Goal: Information Seeking & Learning: Learn about a topic

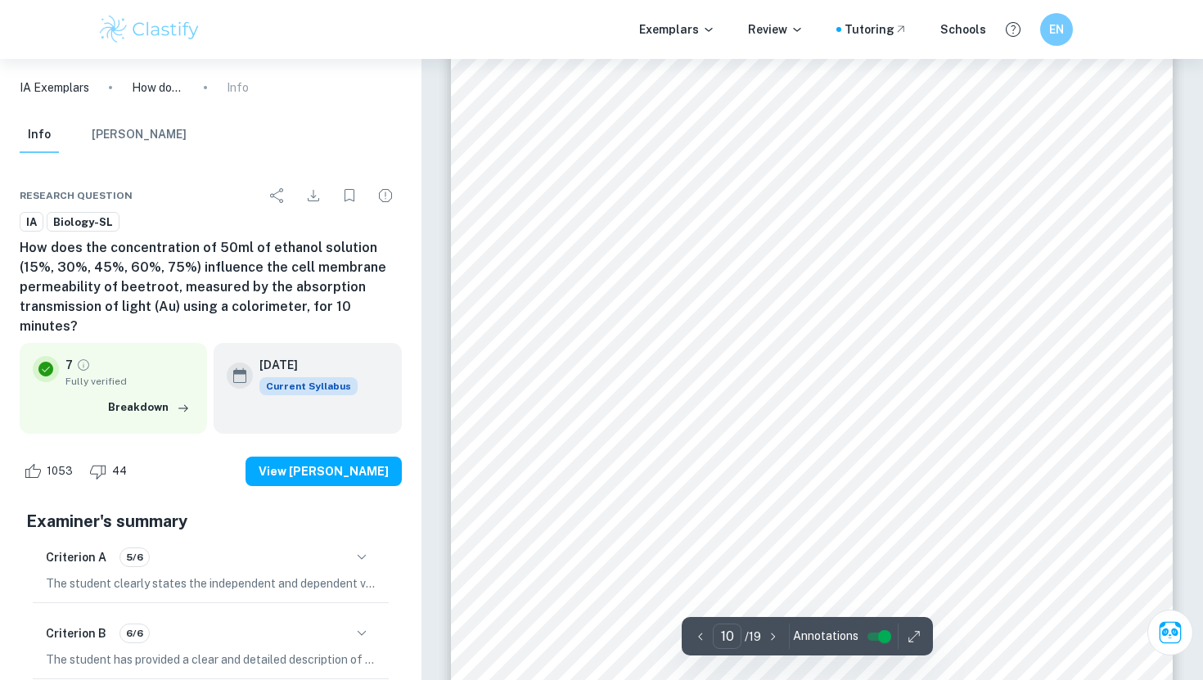
scroll to position [9773, 0]
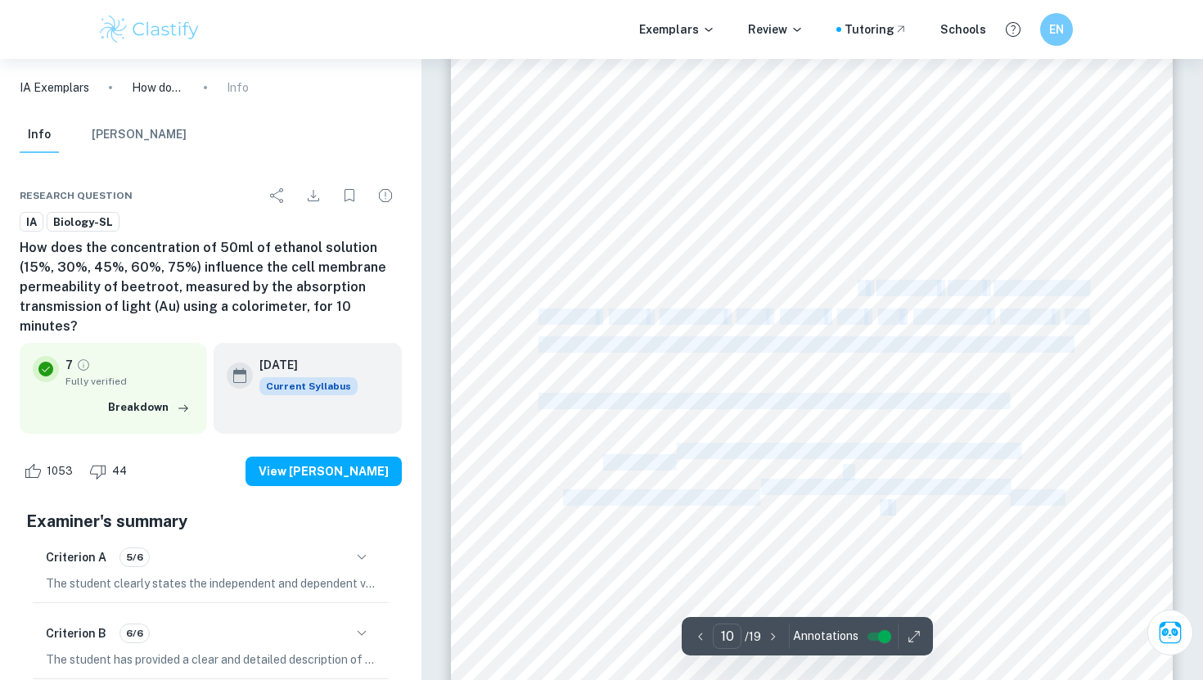
drag, startPoint x: 520, startPoint y: 254, endPoint x: 860, endPoint y: 290, distance: 342.2
click at [860, 290] on div "4 3.2 Quantitative data Table 3. Raw data Light absorbance transmission of ligh…" at bounding box center [812, 185] width 722 height 1021
click at [1057, 376] on div "4 3.2 Quantitative data Table 3. Raw data Light absorbance transmission of ligh…" at bounding box center [812, 185] width 722 height 1021
drag, startPoint x: 1075, startPoint y: 340, endPoint x: 985, endPoint y: 326, distance: 91.2
click at [985, 325] on div "4 3.2 Quantitative data Table 3. Raw data Light absorbance transmission of ligh…" at bounding box center [812, 185] width 722 height 1021
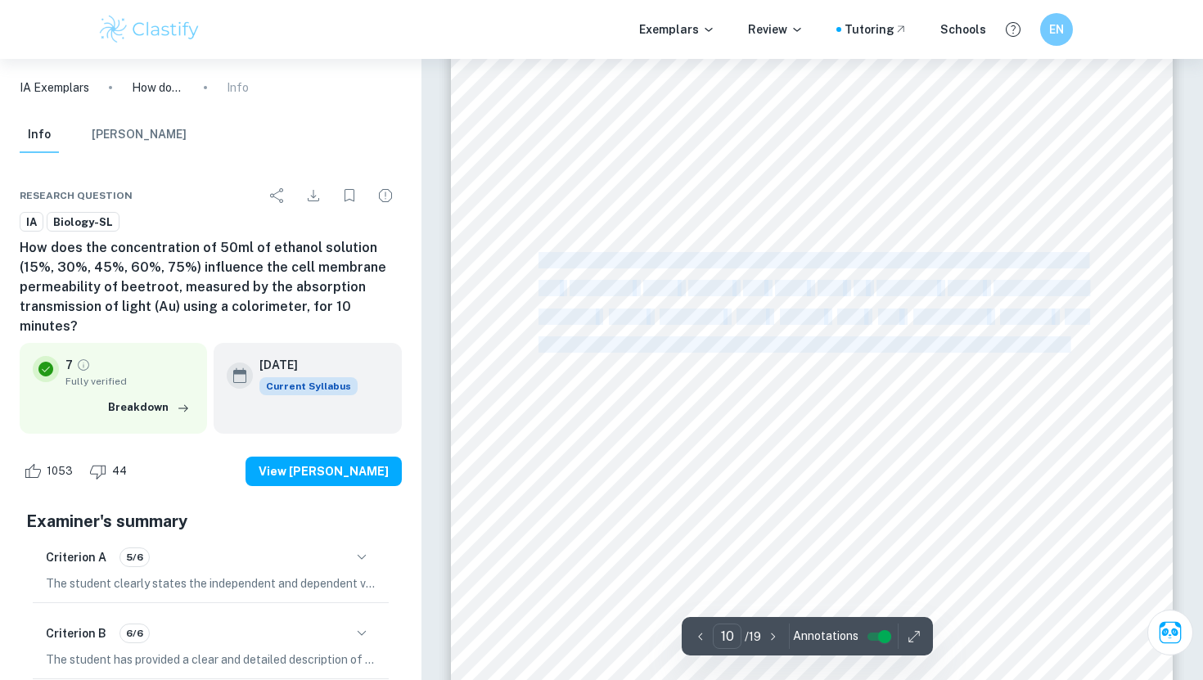
drag, startPoint x: 541, startPoint y: 259, endPoint x: 1070, endPoint y: 344, distance: 536.2
click at [1070, 344] on div "4 3.2 Quantitative data Table 3. Raw data Light absorbance transmission of ligh…" at bounding box center [812, 185] width 722 height 1021
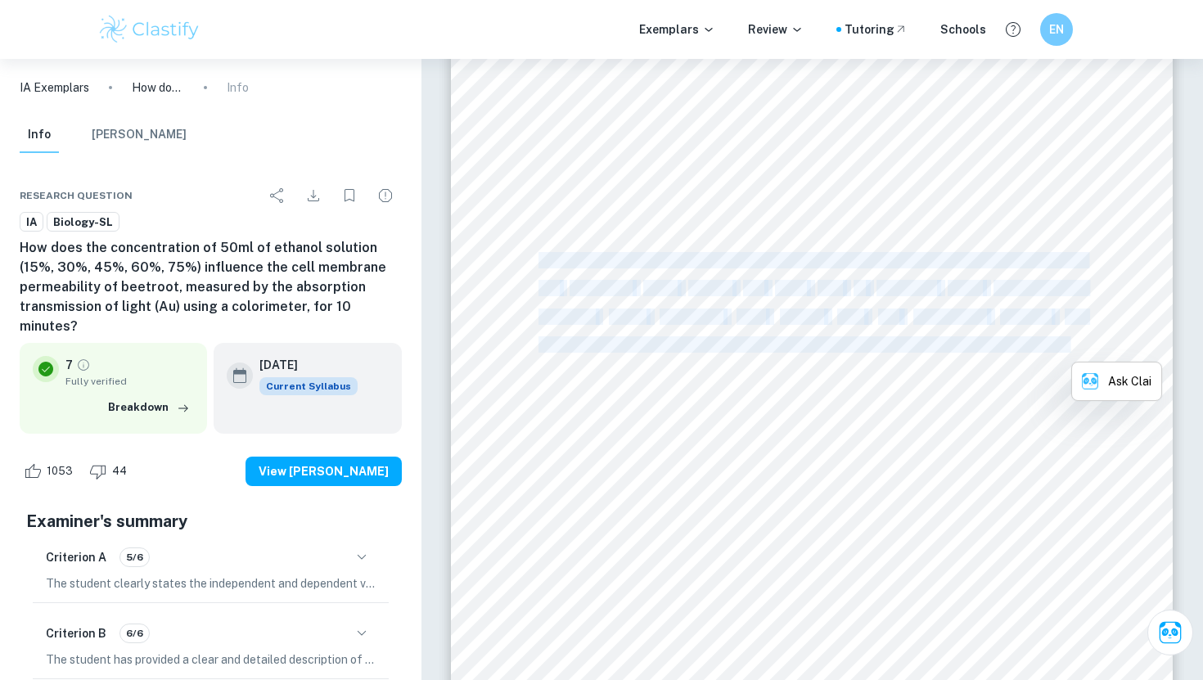
copy div "The average absorbance transmission of light was calculated to better illustrat…"
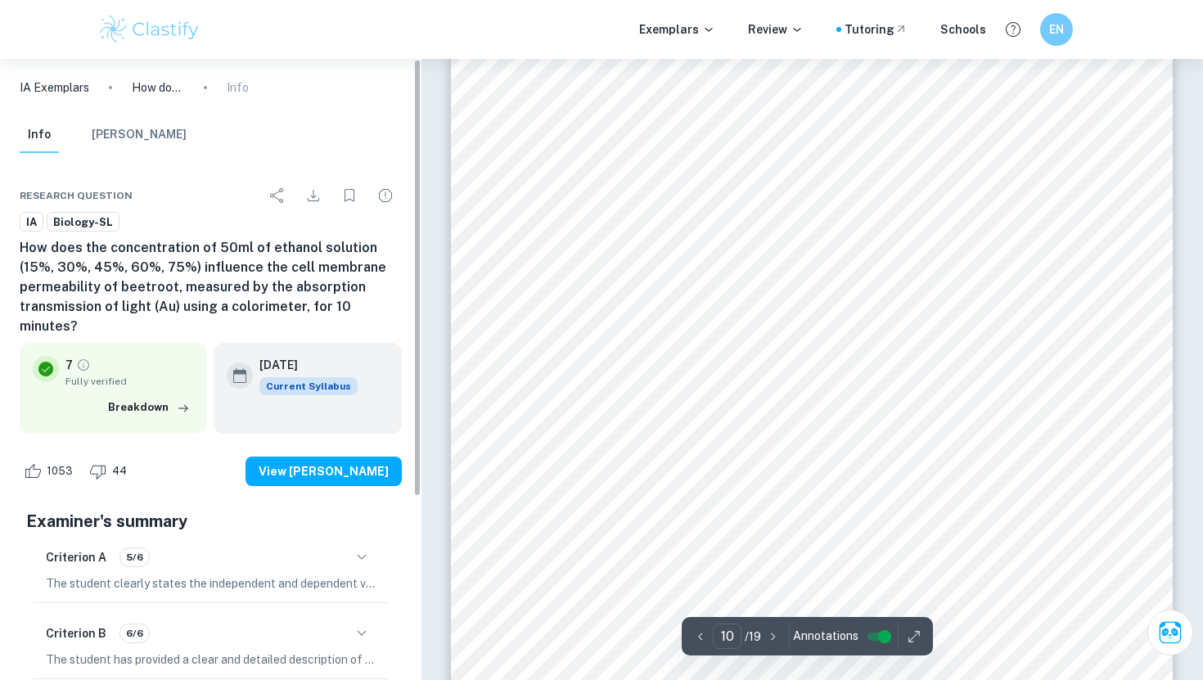
click at [466, 173] on div "4 3.2 Quantitative data Table 3. Raw data Light absorbance transmission of ligh…" at bounding box center [812, 185] width 722 height 1021
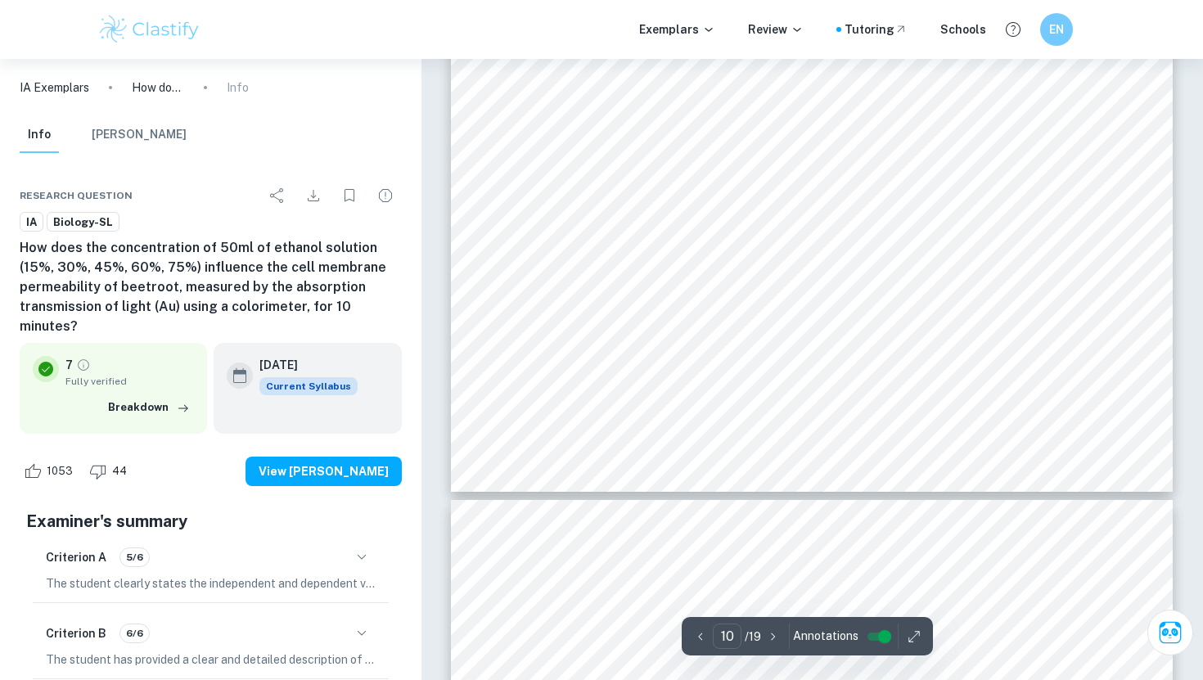
scroll to position [9973, 0]
drag, startPoint x: 605, startPoint y: 260, endPoint x: 1069, endPoint y: 297, distance: 466.2
copy div "ýÿýýýýý = ýýÿýýýýýýý ýýý ÿýýýý 1 + . . . + ýýÿýýýýýýý ýýý ÿýýýý 5 5 ýÿýýýýý ýýý…"
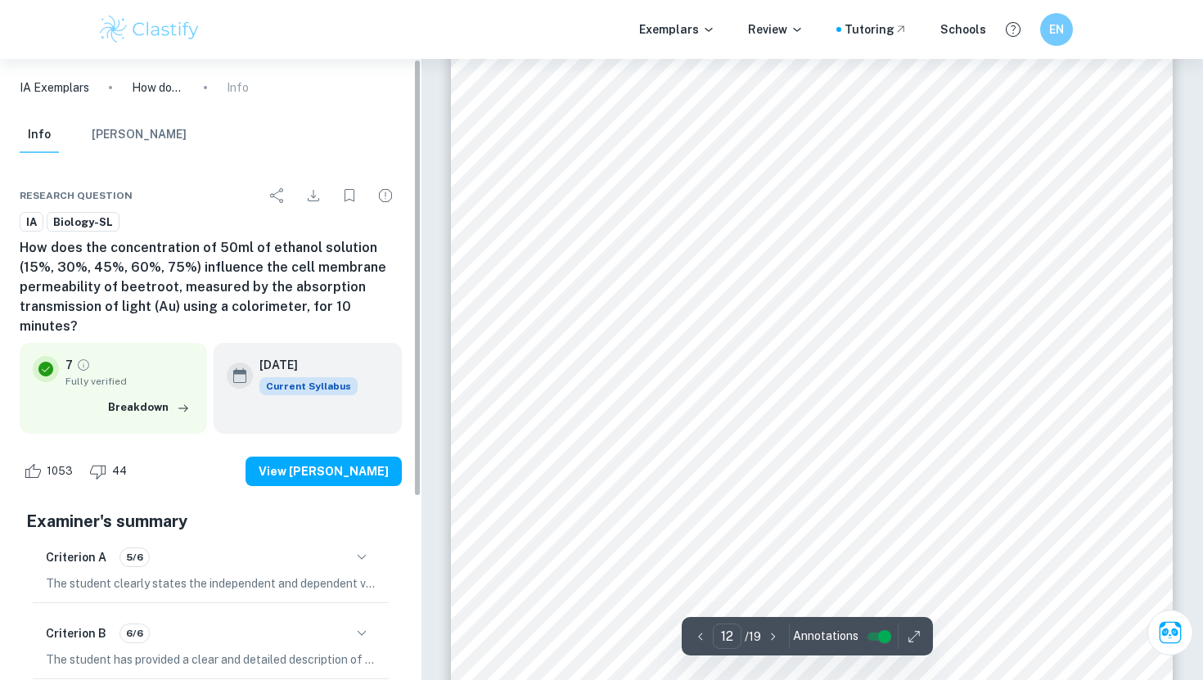
scroll to position [11477, 0]
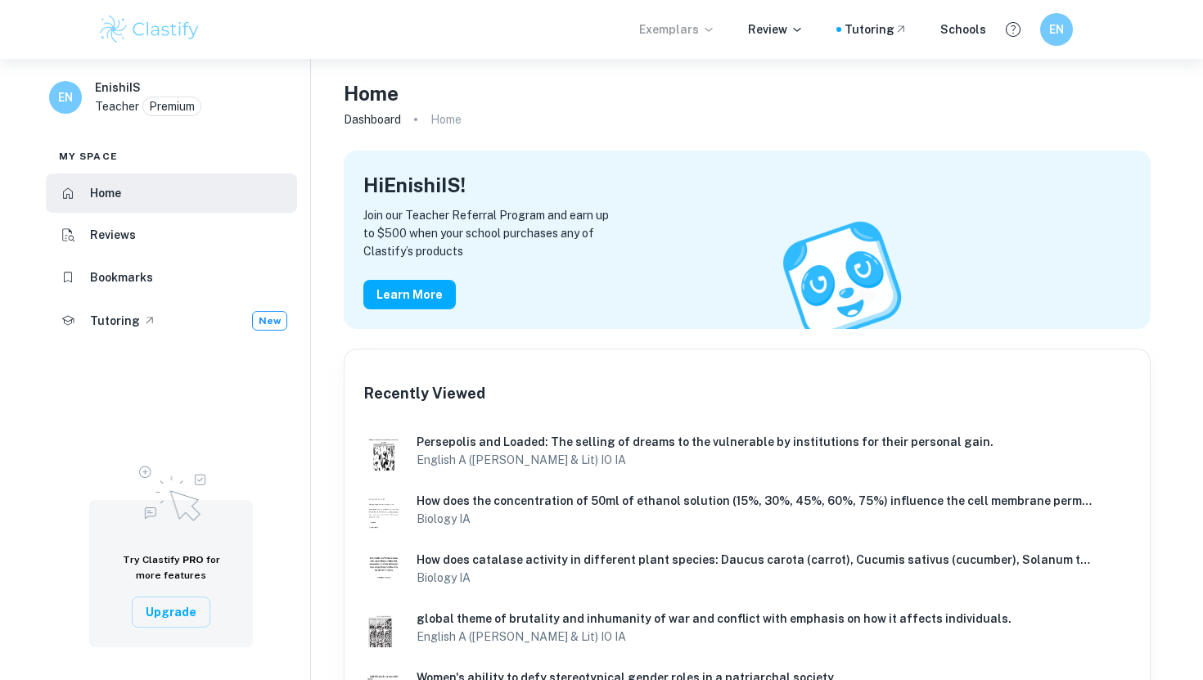
click at [685, 37] on p "Exemplars" at bounding box center [677, 29] width 76 height 18
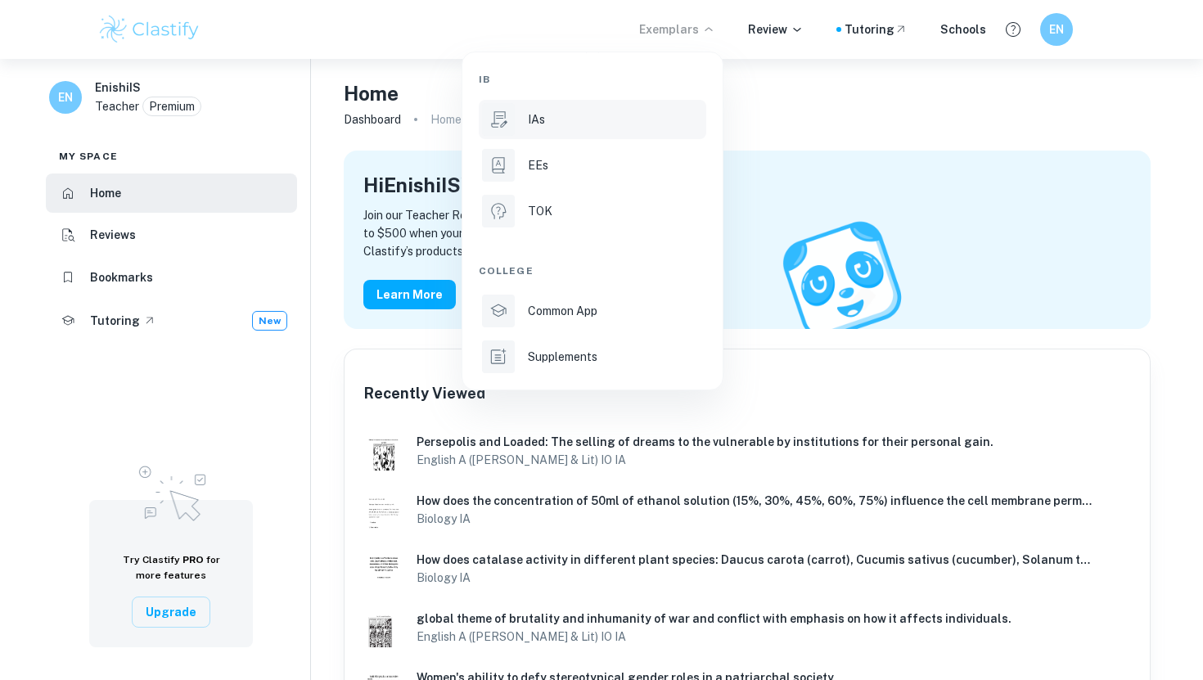
click at [639, 118] on div "IAs" at bounding box center [615, 119] width 175 height 18
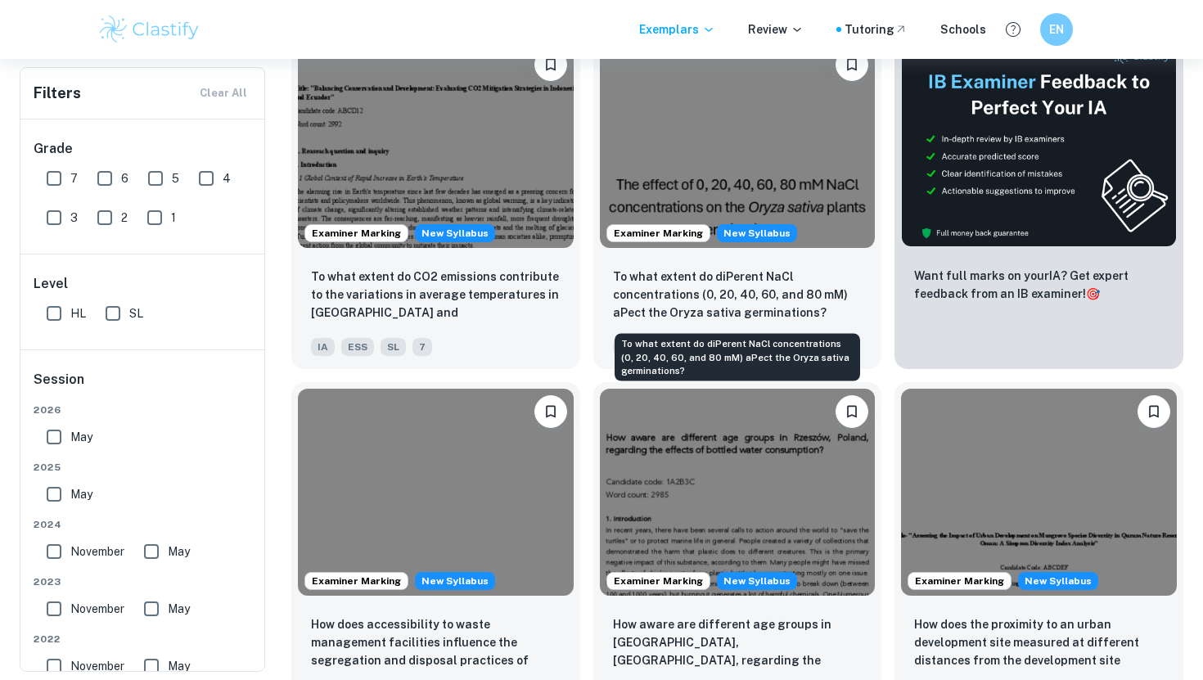
scroll to position [394, 0]
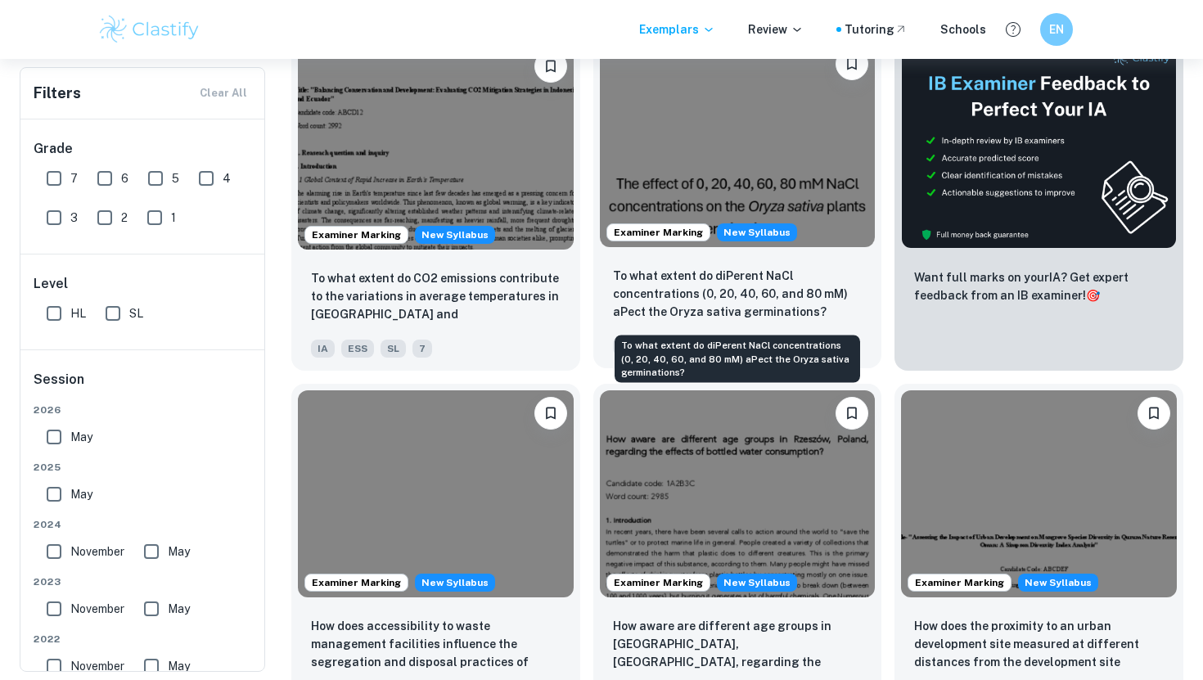
click at [622, 286] on p "To what extent do diPerent NaCl concentrations (0, 20, 40, 60, and 80 mM) aPect…" at bounding box center [738, 294] width 250 height 54
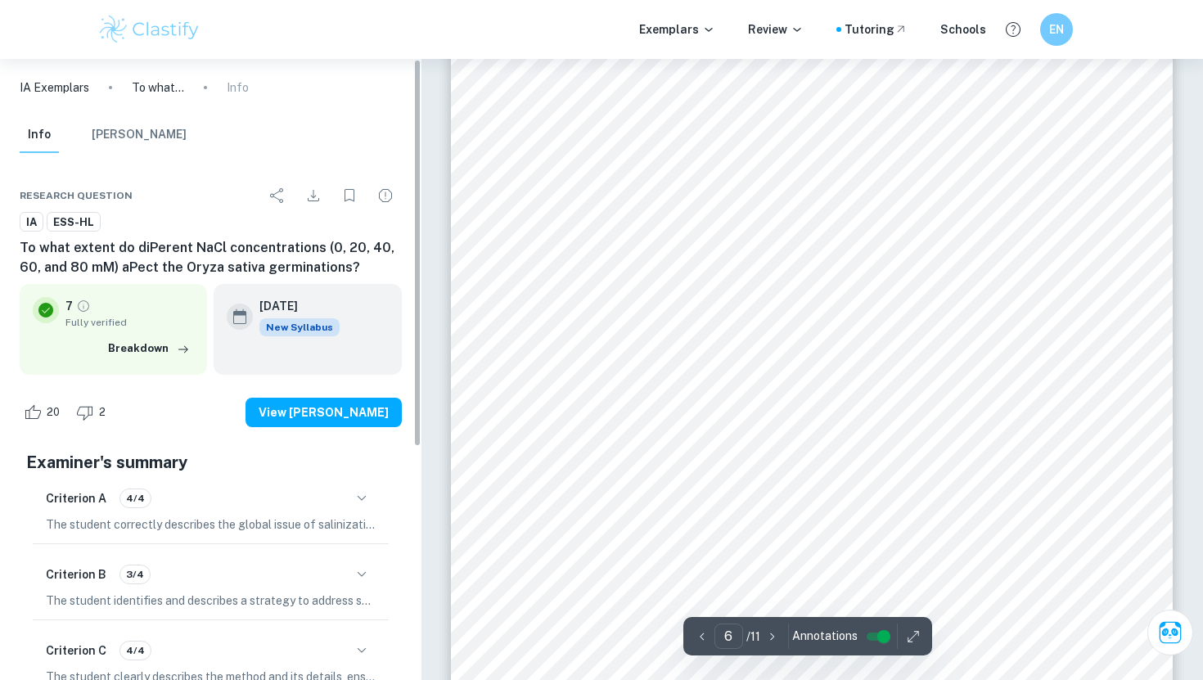
scroll to position [5178, 0]
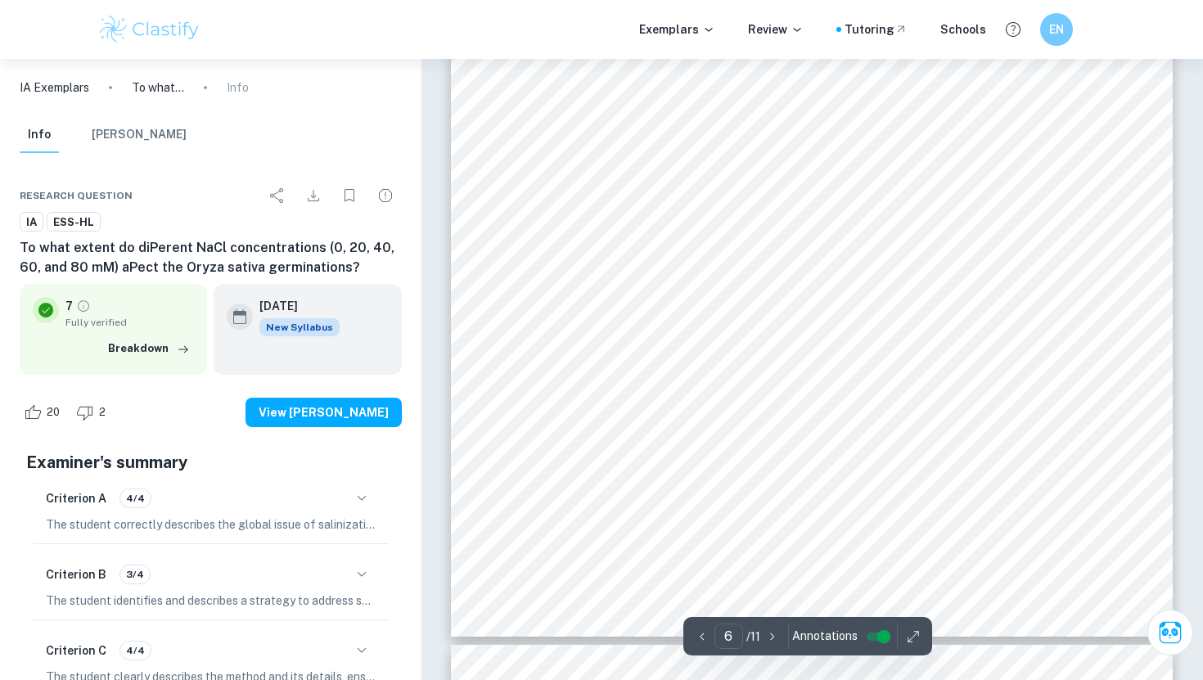
type input "7"
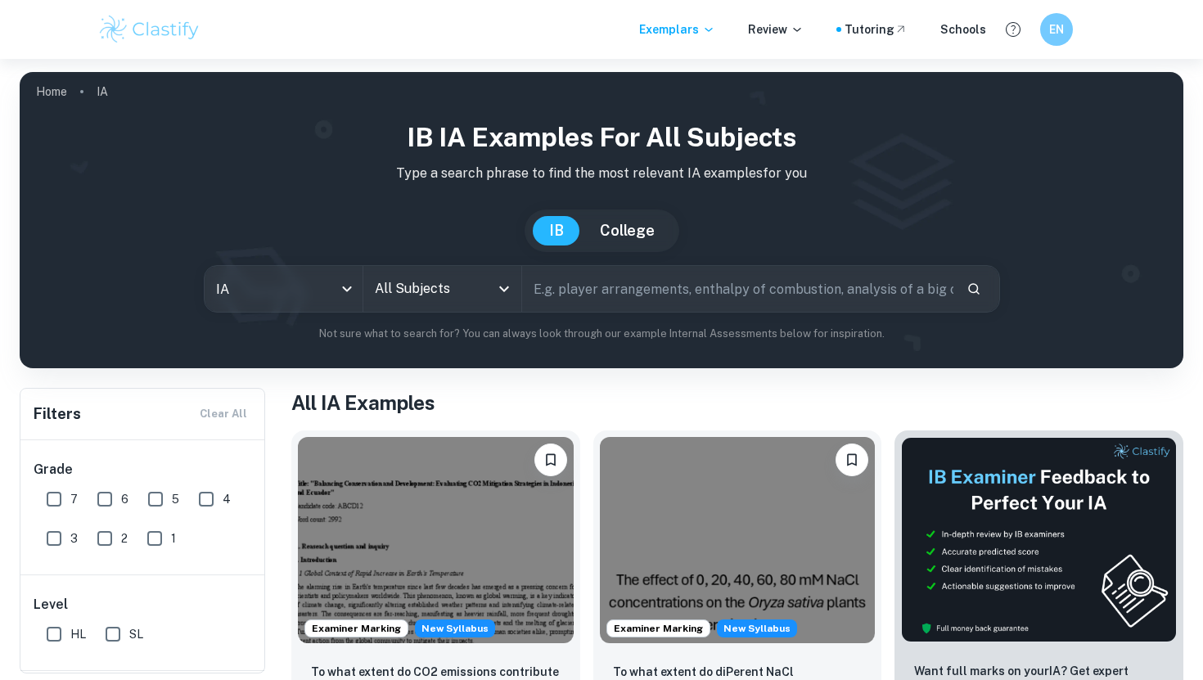
click at [415, 295] on input "All Subjects" at bounding box center [430, 288] width 119 height 31
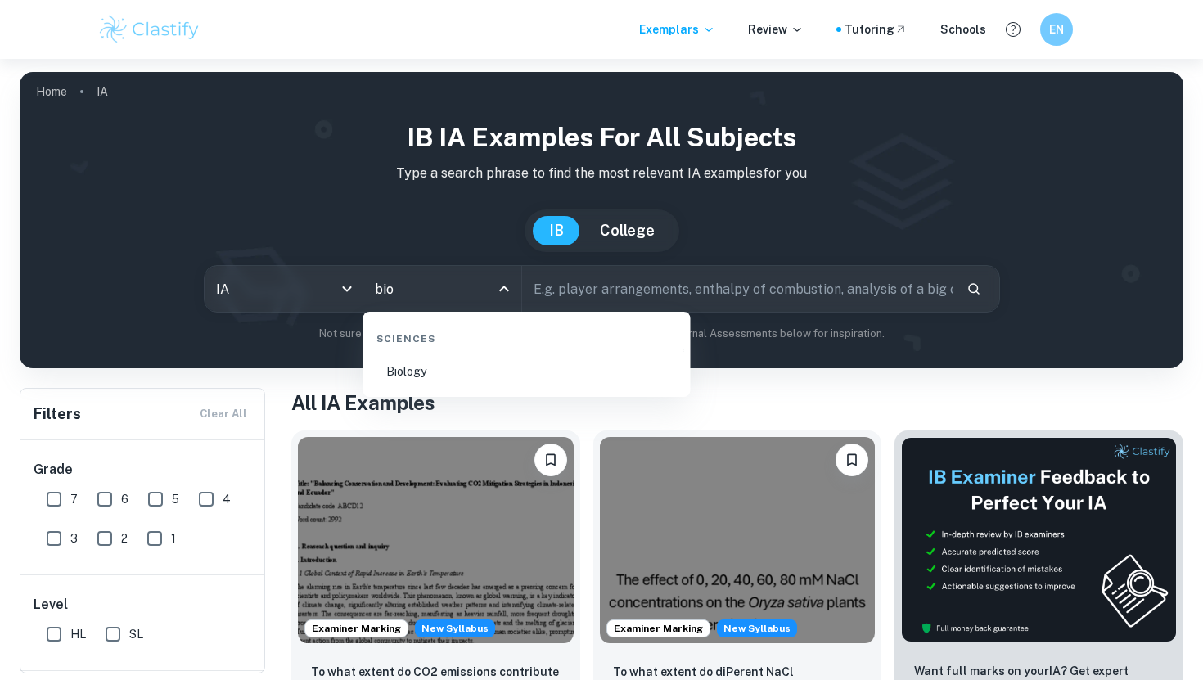
click at [444, 360] on li "Biology" at bounding box center [527, 372] width 314 height 38
type input "Biology"
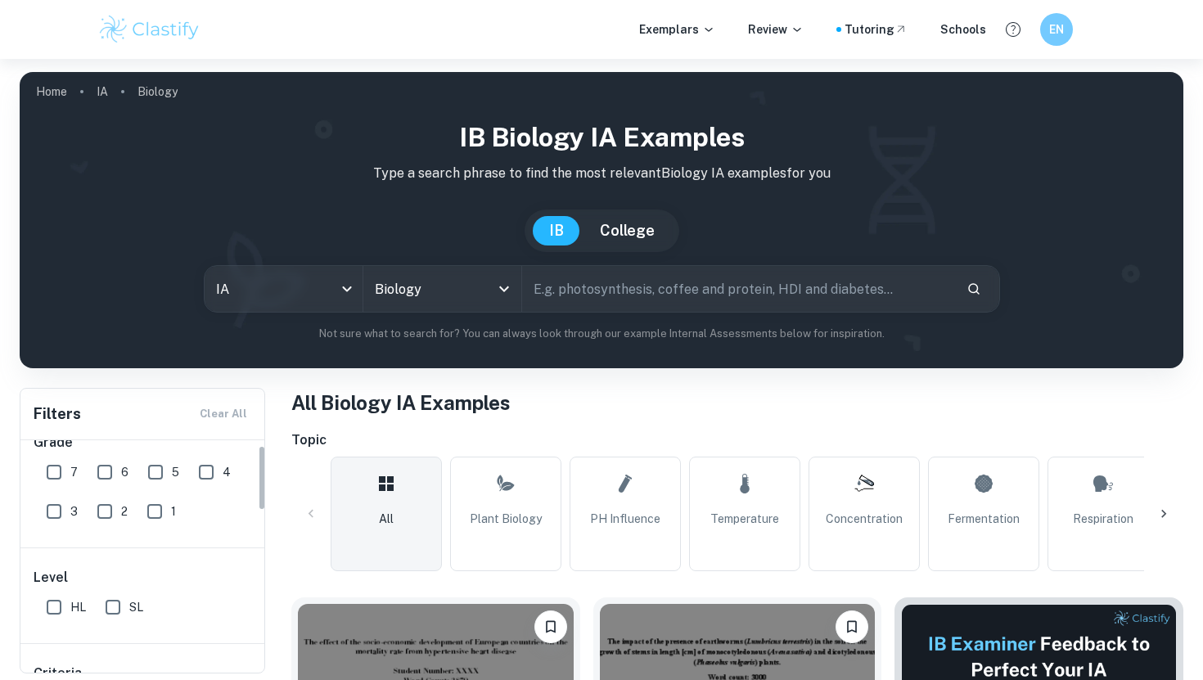
scroll to position [19, 0]
click at [55, 479] on input "7" at bounding box center [54, 480] width 33 height 33
checkbox input "true"
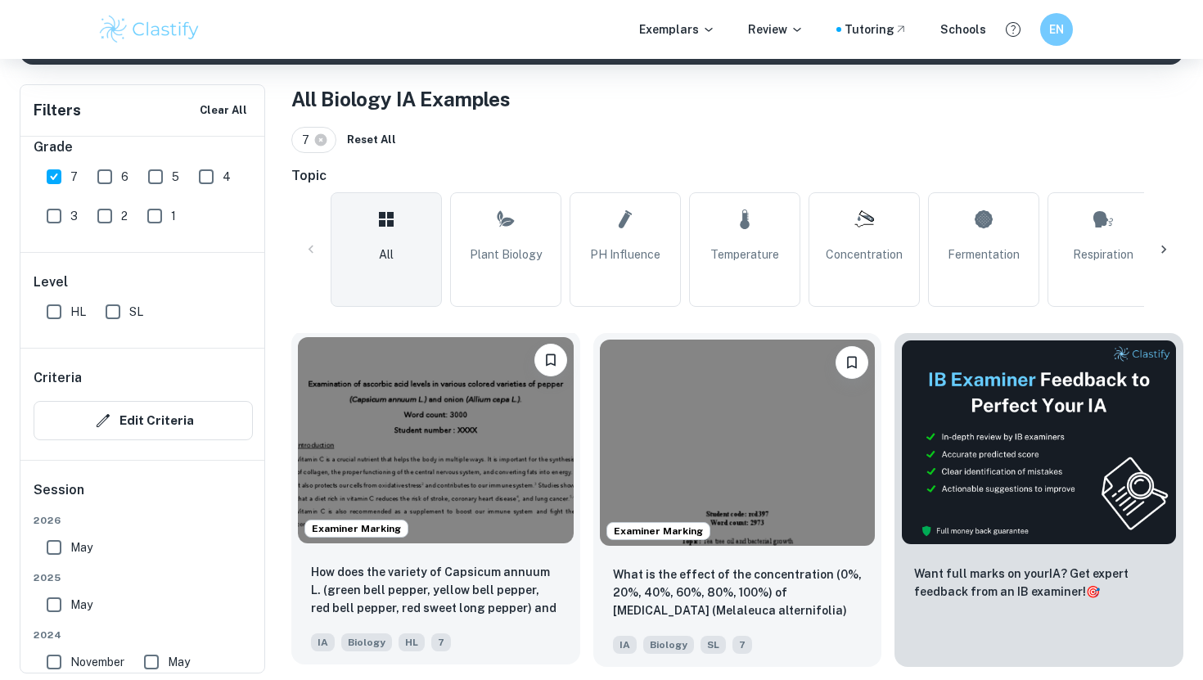
scroll to position [466, 0]
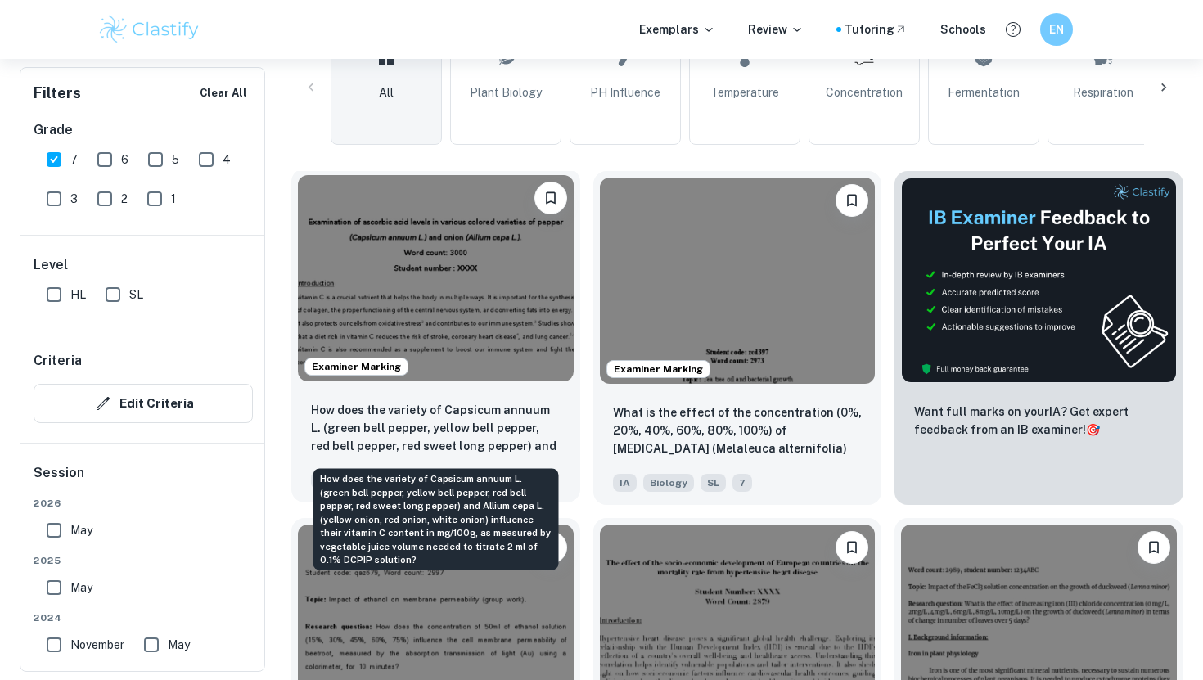
click at [423, 419] on p "How does the variety of Capsicum annuum L. (green bell pepper, yellow bell pepp…" at bounding box center [436, 429] width 250 height 56
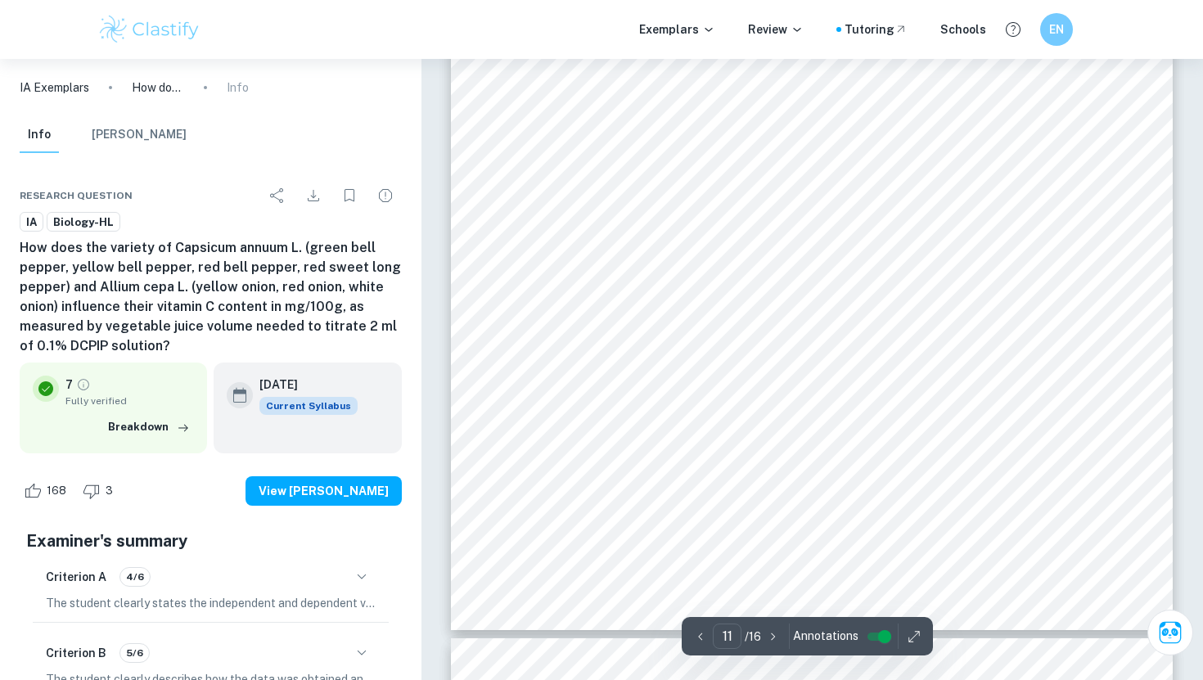
scroll to position [10941, 0]
type input "13"
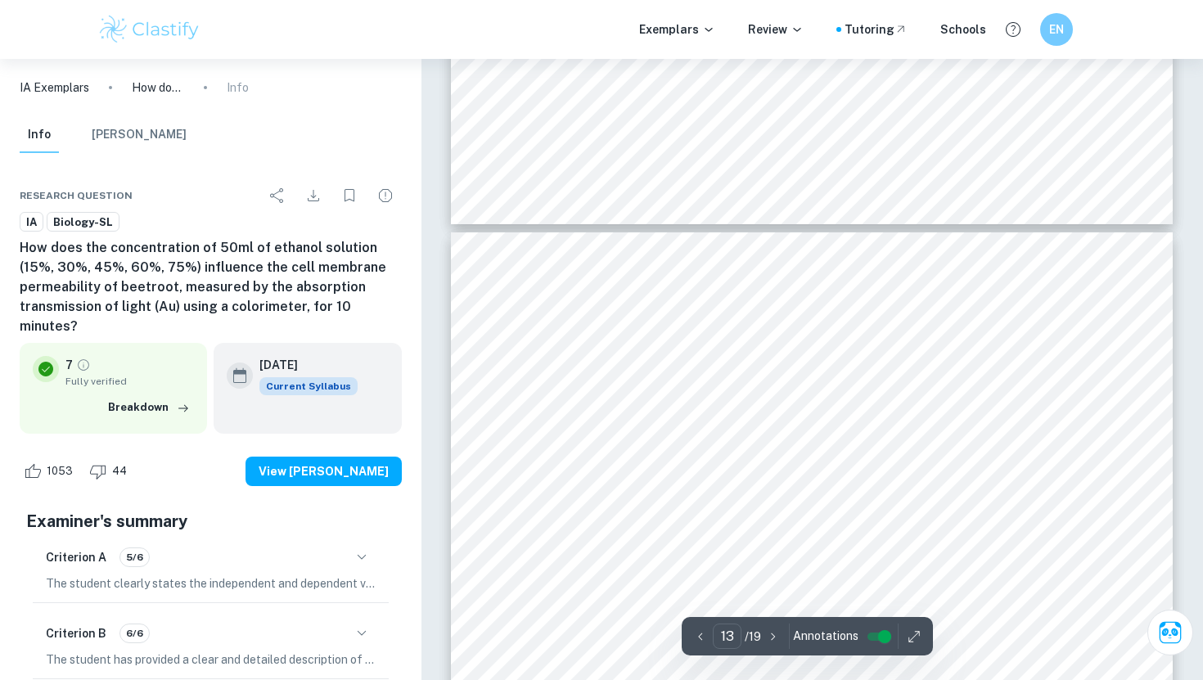
scroll to position [12268, 0]
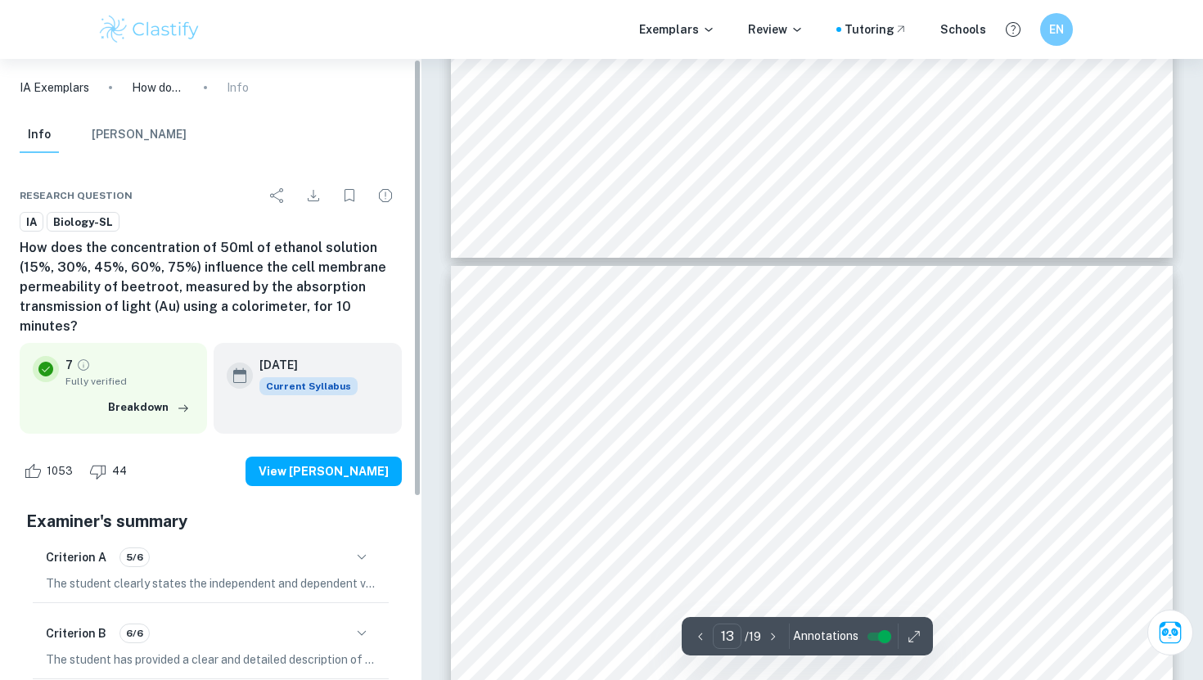
type input "12"
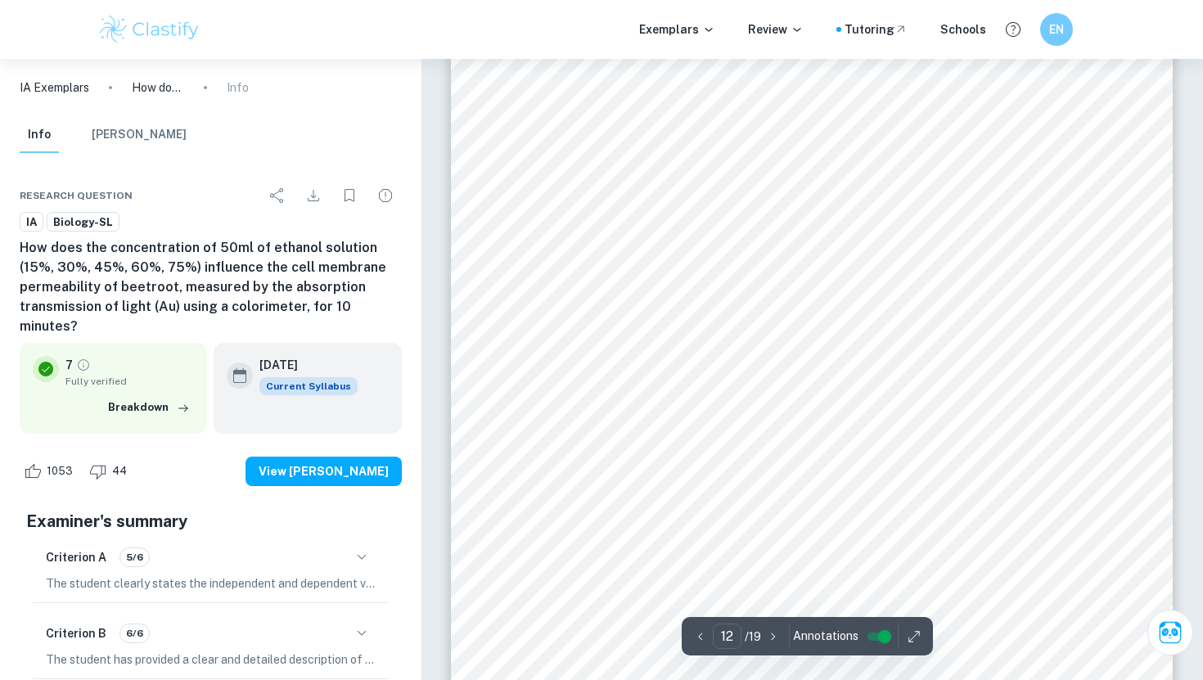
scroll to position [11572, 0]
